Goal: Entertainment & Leisure: Consume media (video, audio)

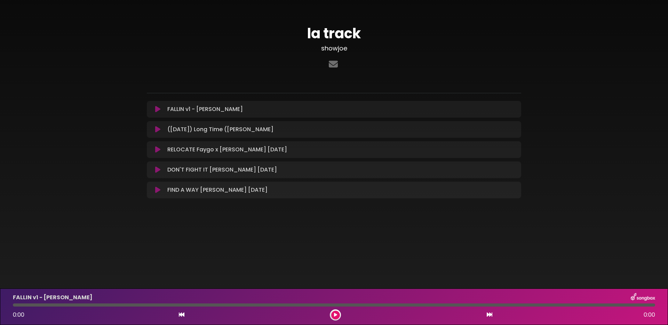
click at [158, 109] on icon at bounding box center [157, 109] width 5 height 7
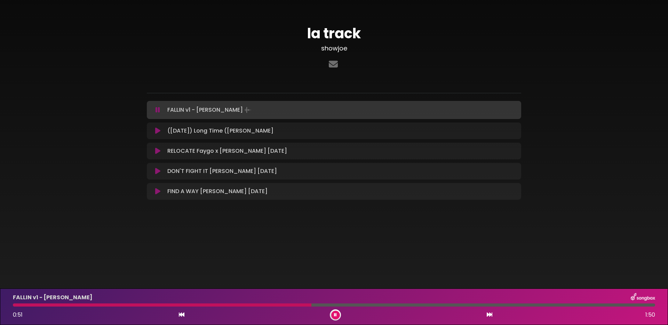
click at [367, 305] on div at bounding box center [334, 305] width 643 height 3
click at [418, 304] on div at bounding box center [334, 305] width 643 height 3
click at [487, 305] on div at bounding box center [334, 305] width 643 height 3
click at [542, 305] on div at bounding box center [334, 305] width 643 height 3
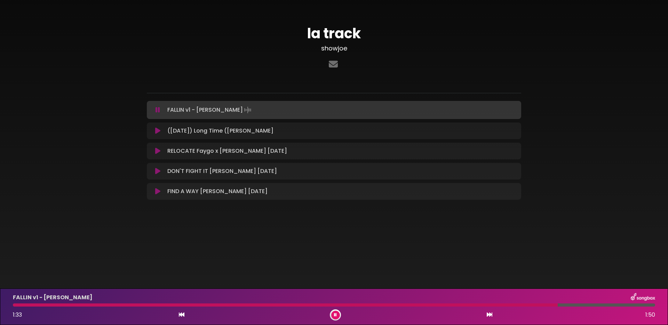
click at [158, 131] on icon at bounding box center [157, 130] width 5 height 7
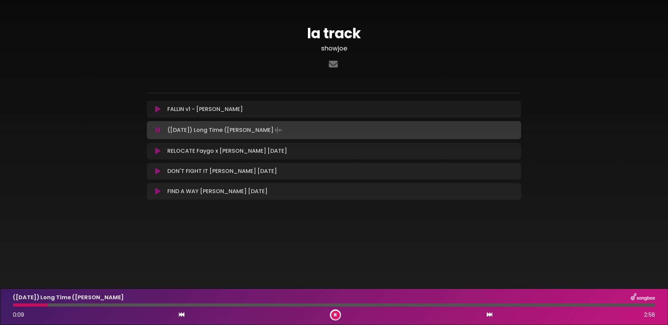
click at [108, 304] on div at bounding box center [334, 305] width 643 height 3
click at [168, 269] on body "× la track showjoe" at bounding box center [334, 162] width 668 height 325
click at [337, 315] on button at bounding box center [335, 315] width 9 height 9
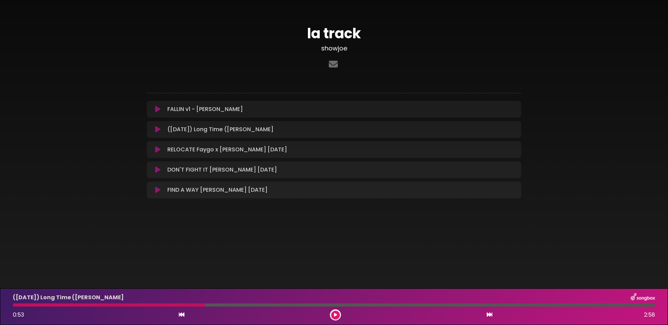
click at [337, 317] on button at bounding box center [335, 315] width 9 height 9
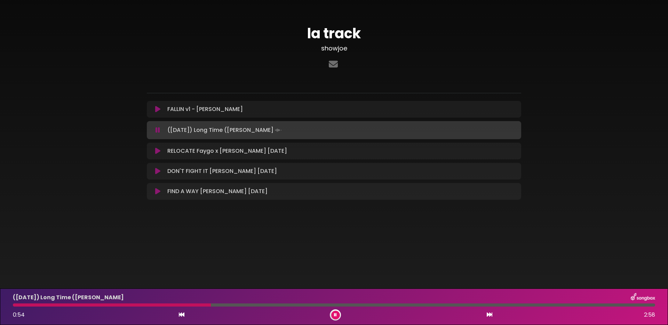
click at [240, 307] on div "([DATE]) Long Time ([PERSON_NAME] 0:54 2:58" at bounding box center [334, 307] width 651 height 28
click at [236, 306] on div at bounding box center [334, 305] width 643 height 3
click at [282, 305] on div at bounding box center [334, 305] width 643 height 3
click at [158, 153] on icon at bounding box center [157, 151] width 5 height 7
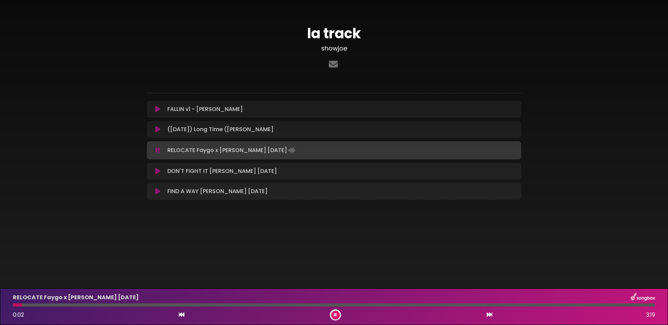
click at [95, 305] on div at bounding box center [334, 305] width 643 height 3
click at [165, 306] on div at bounding box center [334, 305] width 643 height 3
click at [258, 306] on div at bounding box center [334, 305] width 643 height 3
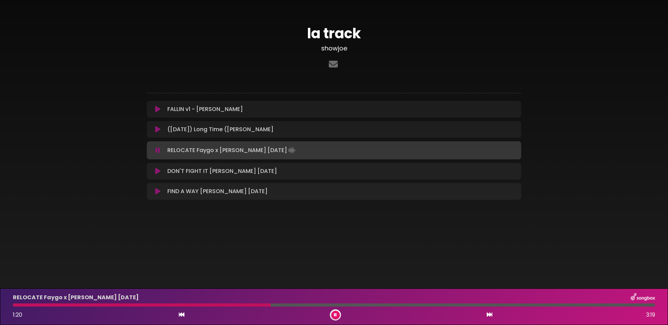
click at [324, 305] on div at bounding box center [334, 305] width 643 height 3
click at [378, 307] on div "RELOCATE Faygo x [PERSON_NAME] [DATE] 1:38 3:19" at bounding box center [334, 307] width 651 height 28
click at [377, 305] on div at bounding box center [334, 305] width 643 height 3
click at [156, 171] on icon at bounding box center [157, 171] width 5 height 7
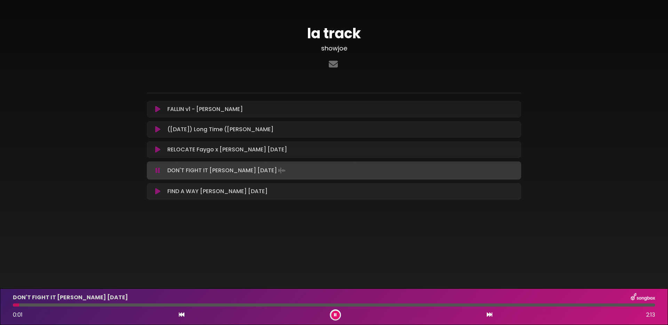
click at [170, 272] on body "× la track showjoe" at bounding box center [334, 162] width 668 height 325
click at [115, 306] on div at bounding box center [334, 305] width 643 height 3
click at [158, 192] on icon at bounding box center [157, 191] width 5 height 7
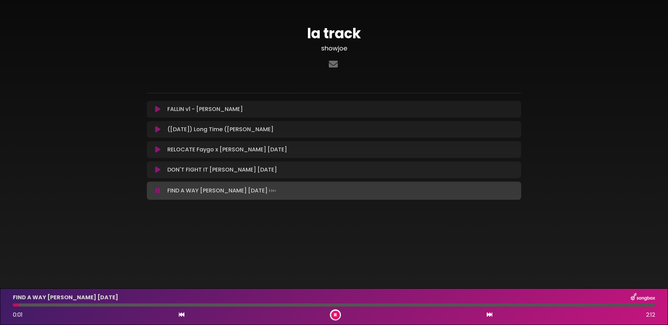
click at [92, 305] on div at bounding box center [334, 305] width 643 height 3
click at [142, 304] on div at bounding box center [334, 305] width 643 height 3
click at [196, 305] on div at bounding box center [334, 305] width 643 height 3
click at [240, 307] on div "FIND A WAY [PERSON_NAME] [DATE] 0:39 2:12" at bounding box center [334, 307] width 651 height 28
click at [246, 305] on div at bounding box center [334, 305] width 643 height 3
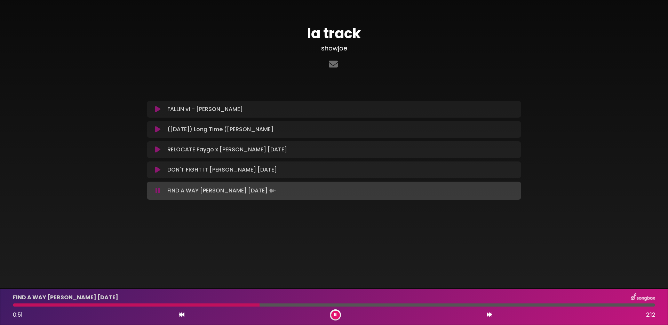
click at [158, 170] on icon at bounding box center [157, 169] width 5 height 7
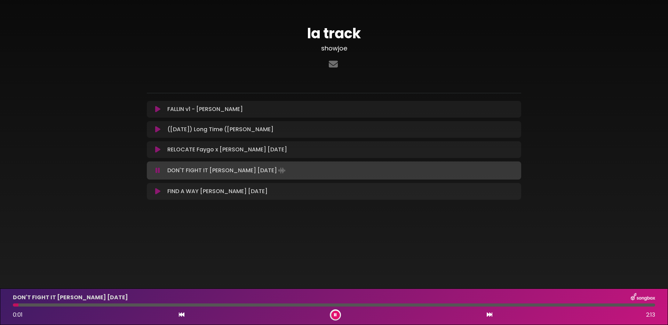
click at [121, 305] on div at bounding box center [334, 305] width 643 height 3
click at [210, 305] on div at bounding box center [334, 305] width 643 height 3
click at [157, 128] on icon at bounding box center [157, 129] width 5 height 7
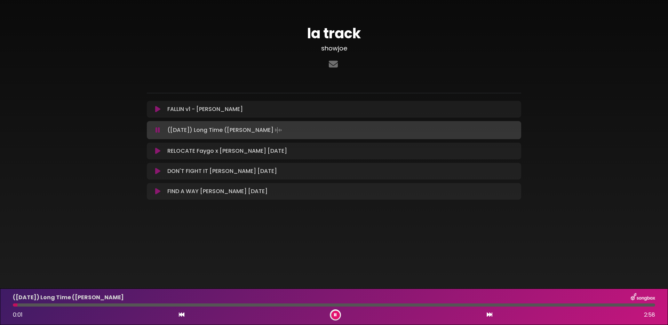
click at [121, 306] on div at bounding box center [334, 305] width 643 height 3
click at [198, 306] on div at bounding box center [334, 305] width 643 height 3
click at [291, 305] on div at bounding box center [334, 305] width 643 height 3
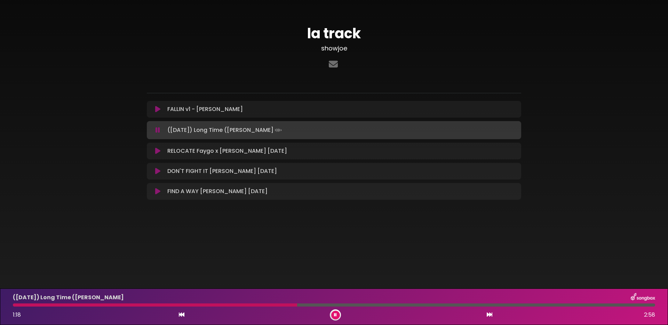
click at [158, 171] on icon at bounding box center [157, 171] width 5 height 7
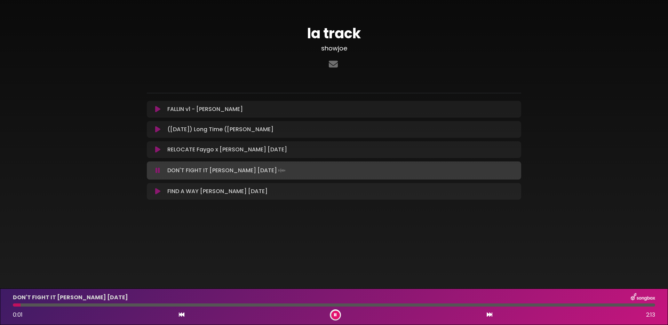
click at [38, 305] on div at bounding box center [334, 305] width 643 height 3
click at [56, 305] on div at bounding box center [334, 305] width 643 height 3
click at [86, 305] on div at bounding box center [334, 305] width 643 height 3
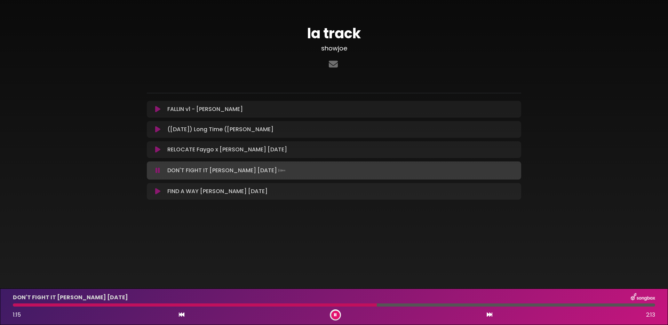
click at [337, 316] on button at bounding box center [335, 315] width 9 height 9
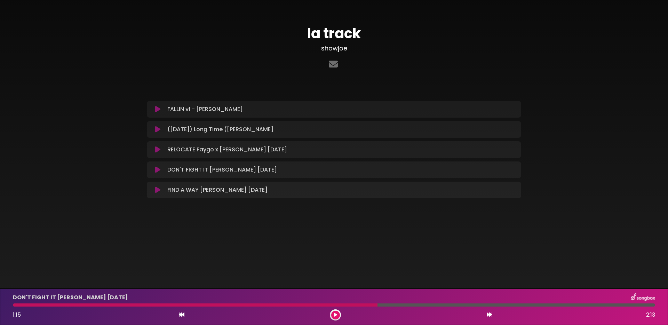
click at [338, 314] on button at bounding box center [335, 315] width 9 height 9
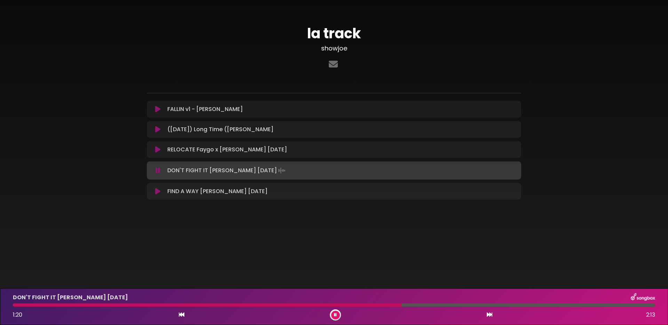
click at [158, 192] on icon at bounding box center [157, 191] width 5 height 7
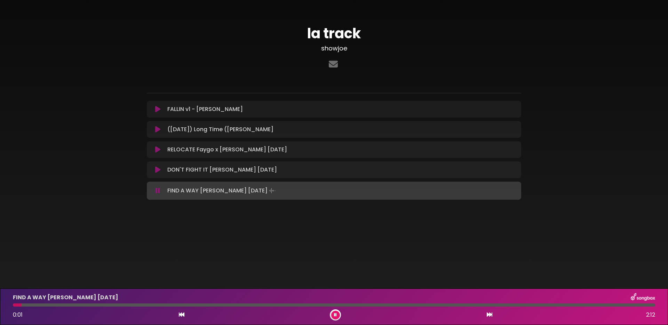
click at [122, 306] on div at bounding box center [334, 305] width 643 height 3
click at [278, 268] on body "× la track showjoe" at bounding box center [334, 162] width 668 height 325
click at [285, 307] on div "FIND A WAY [PERSON_NAME] [DATE] 0:35 2:12" at bounding box center [334, 307] width 651 height 28
click at [280, 305] on div at bounding box center [334, 305] width 643 height 3
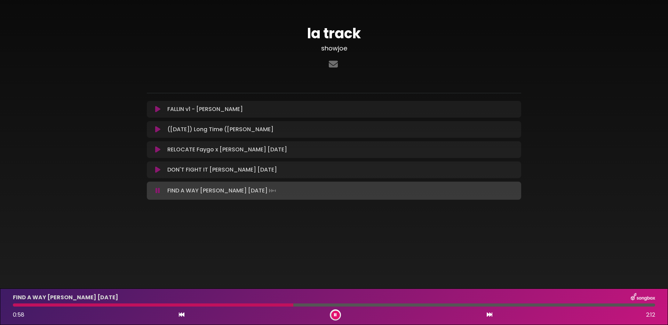
click at [337, 317] on button at bounding box center [335, 315] width 9 height 9
